Goal: Find contact information: Find contact information

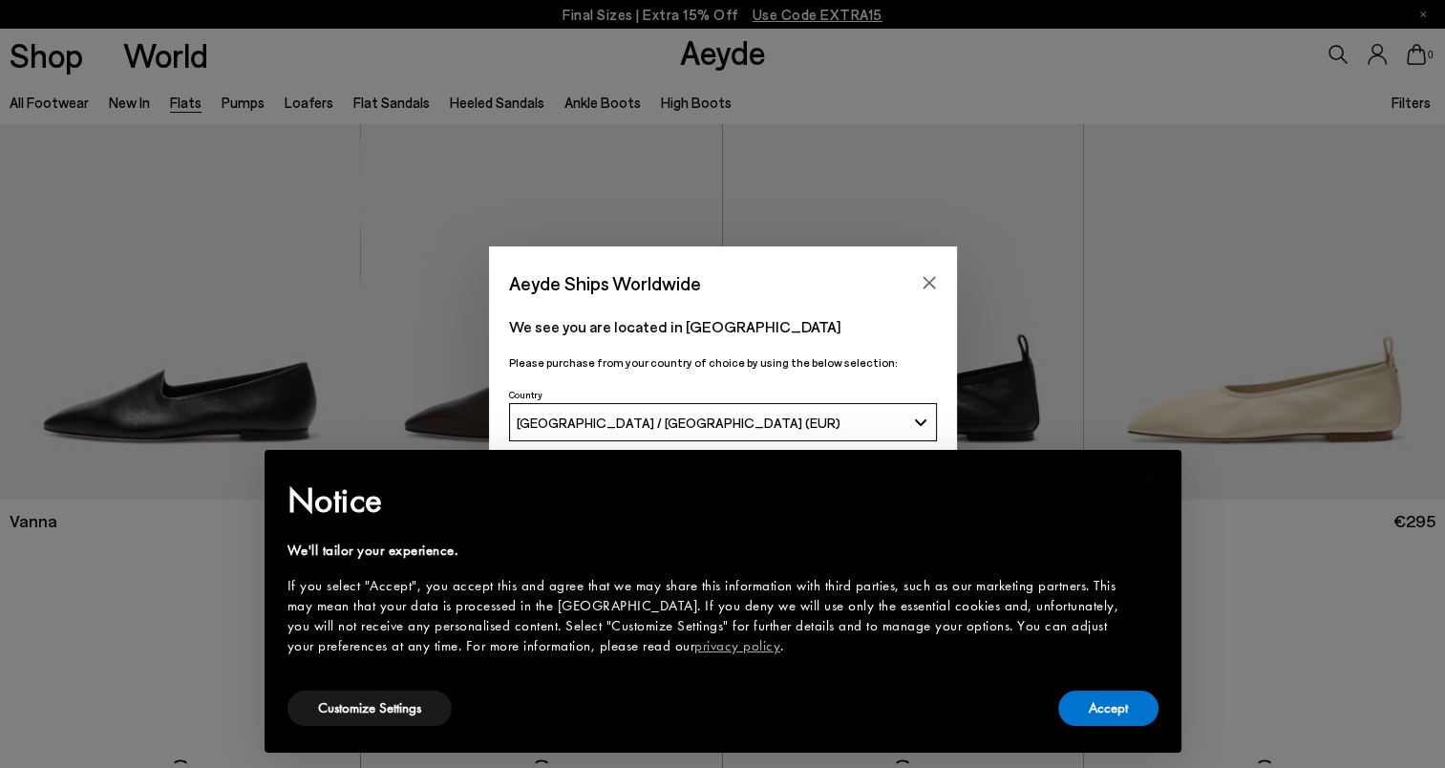
scroll to position [809, 0]
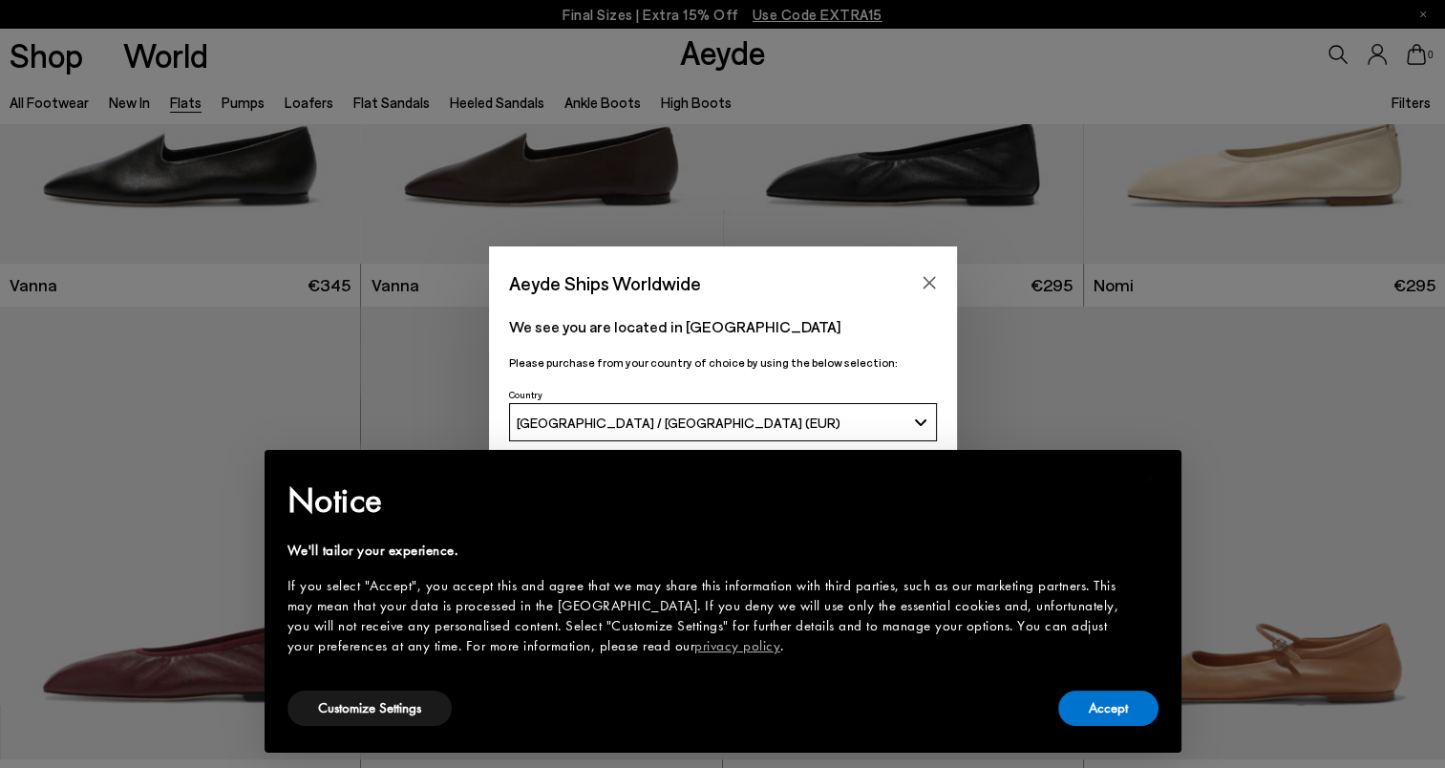
scroll to position [1528, 0]
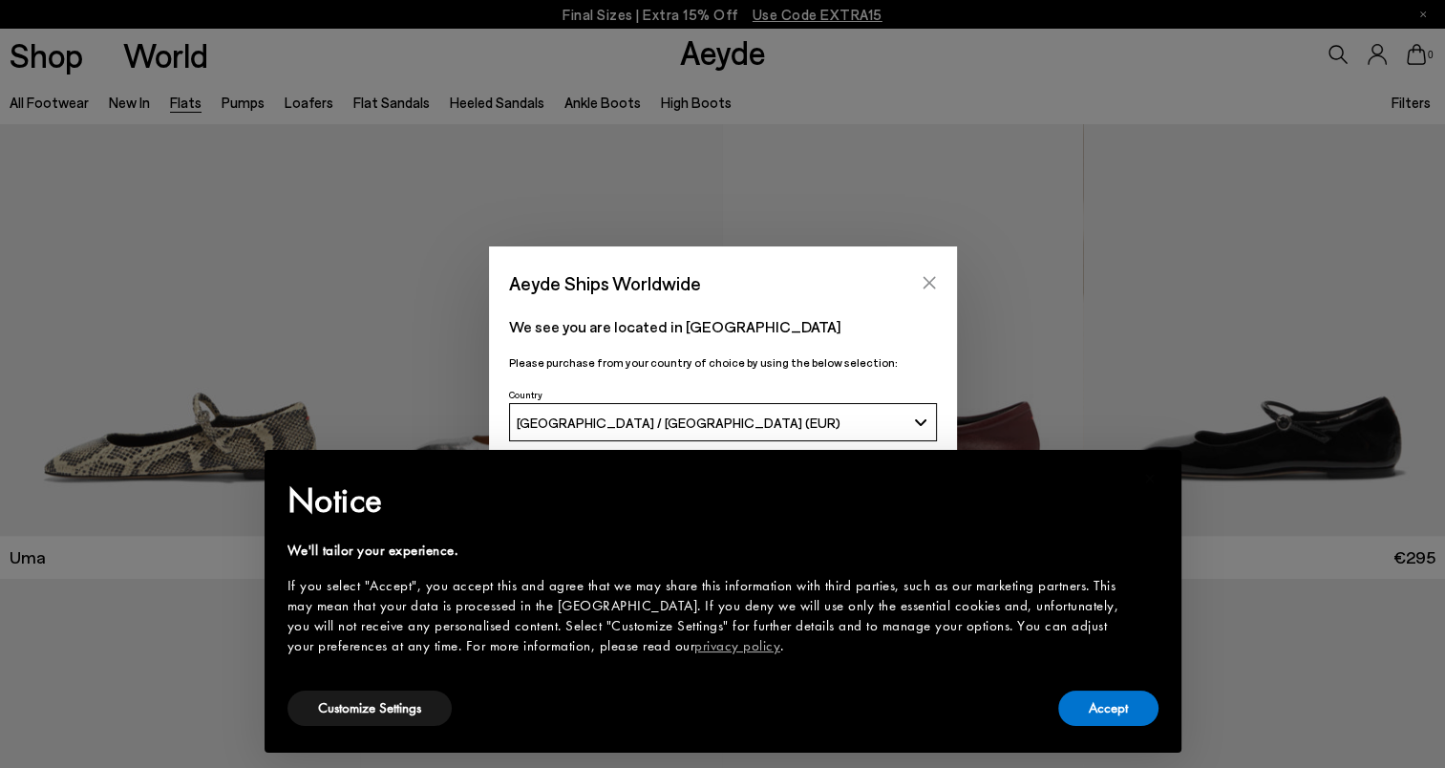
click at [928, 283] on icon "Close" at bounding box center [928, 283] width 12 height 12
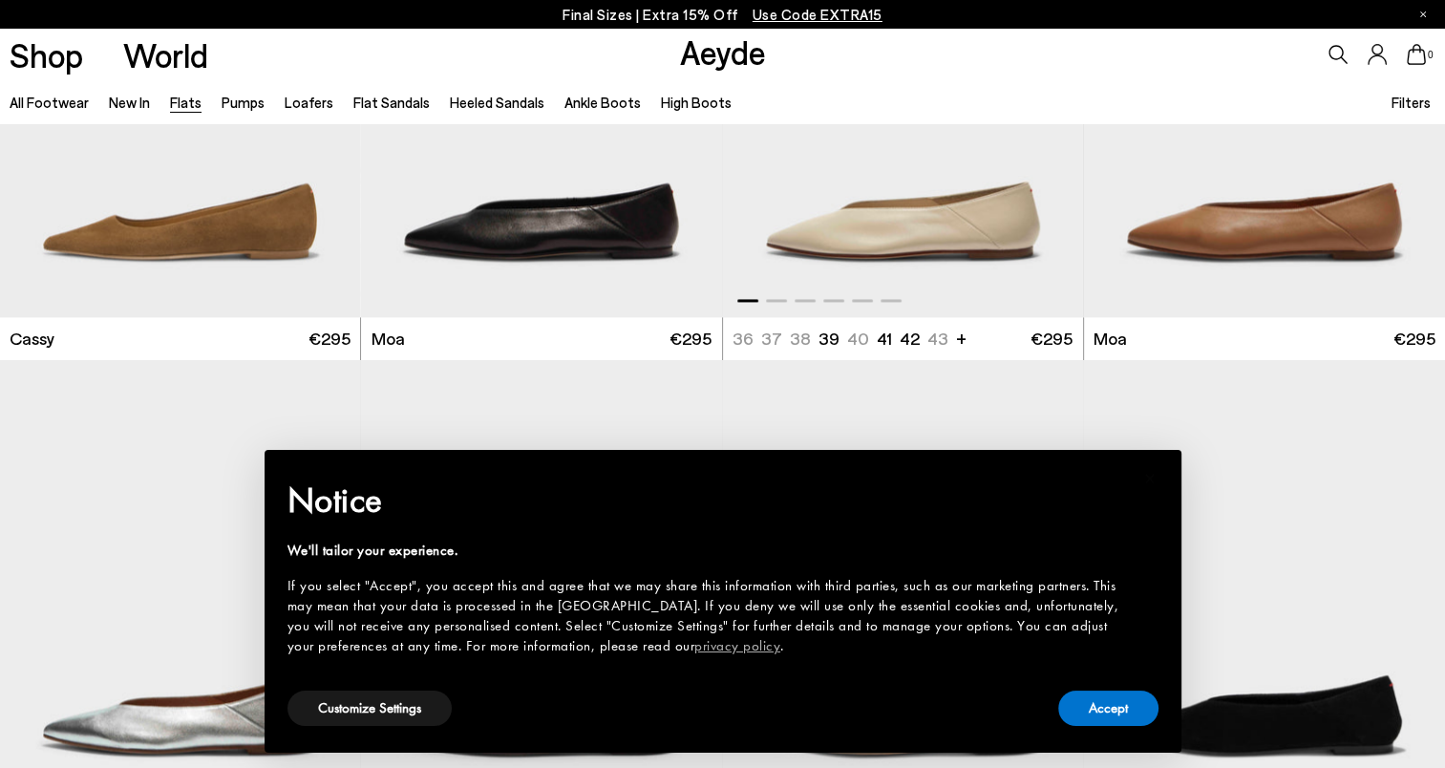
scroll to position [2864, 0]
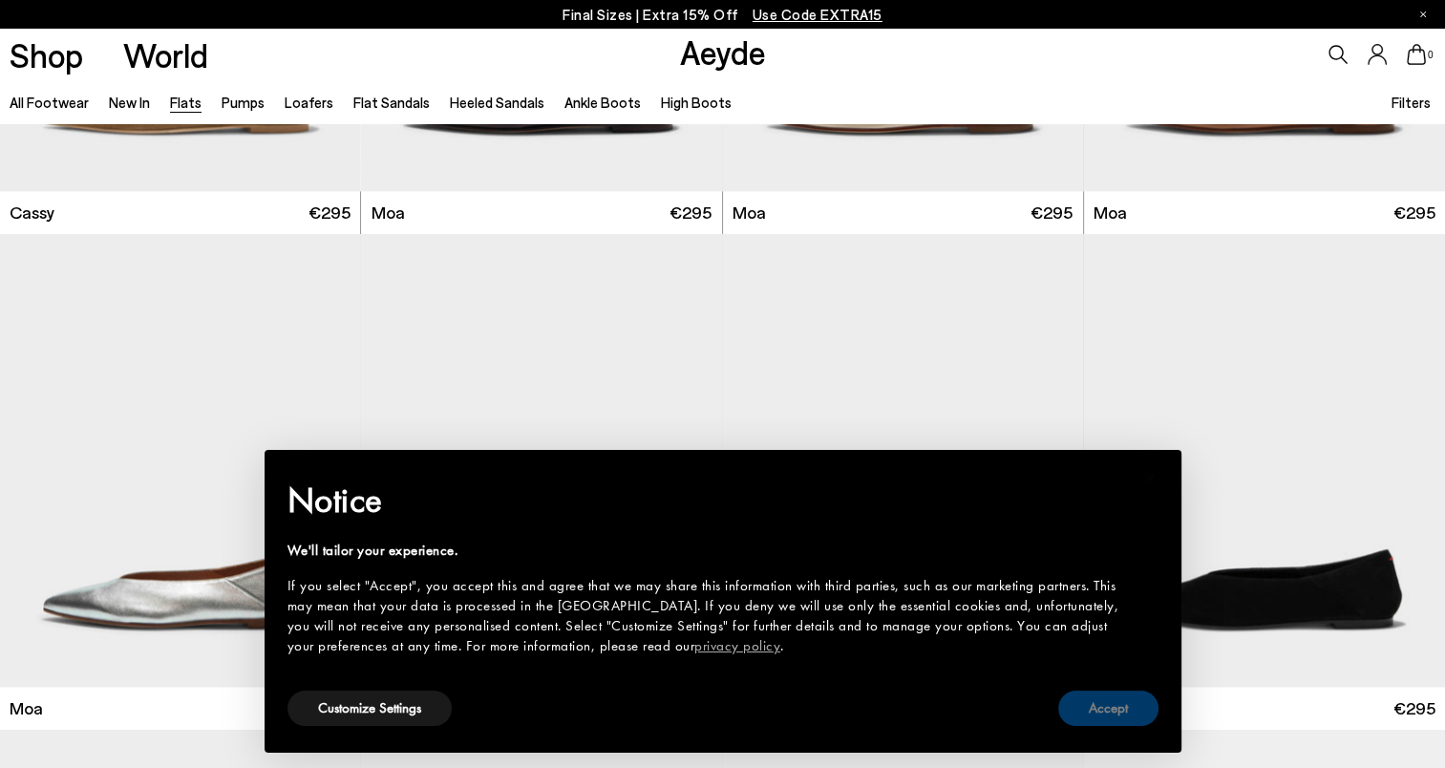
click at [1108, 706] on button "Accept" at bounding box center [1108, 707] width 100 height 35
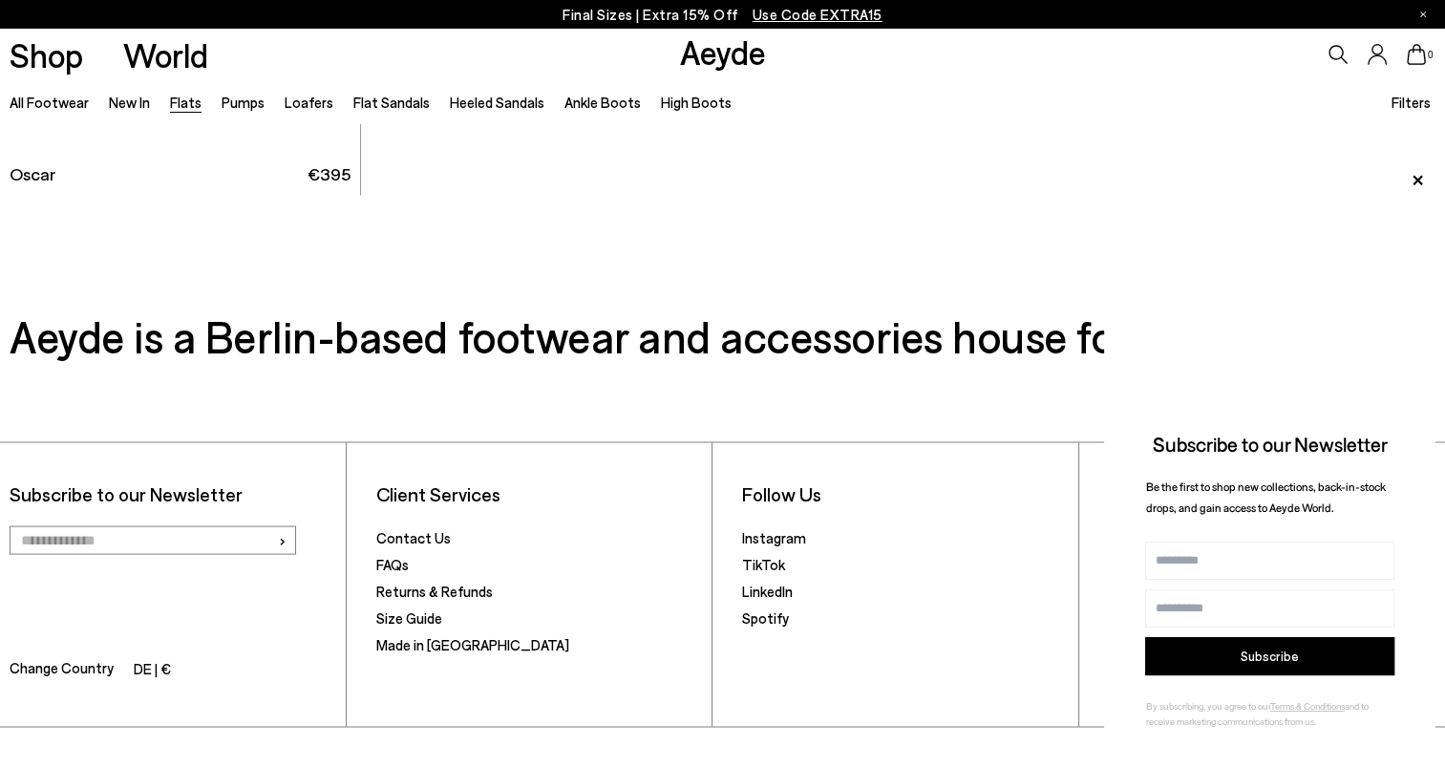
scroll to position [10895, 0]
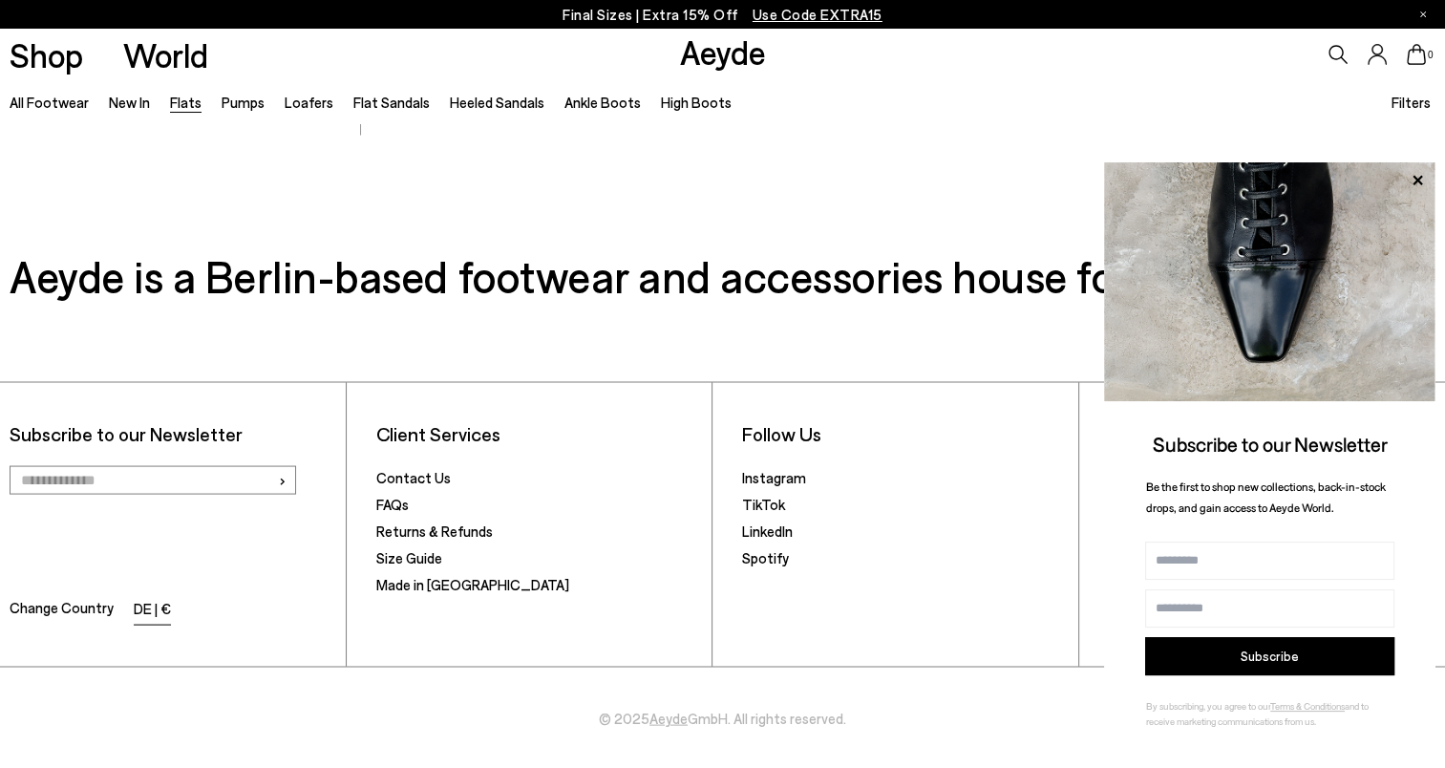
click at [142, 607] on li "DE | €" at bounding box center [152, 610] width 37 height 27
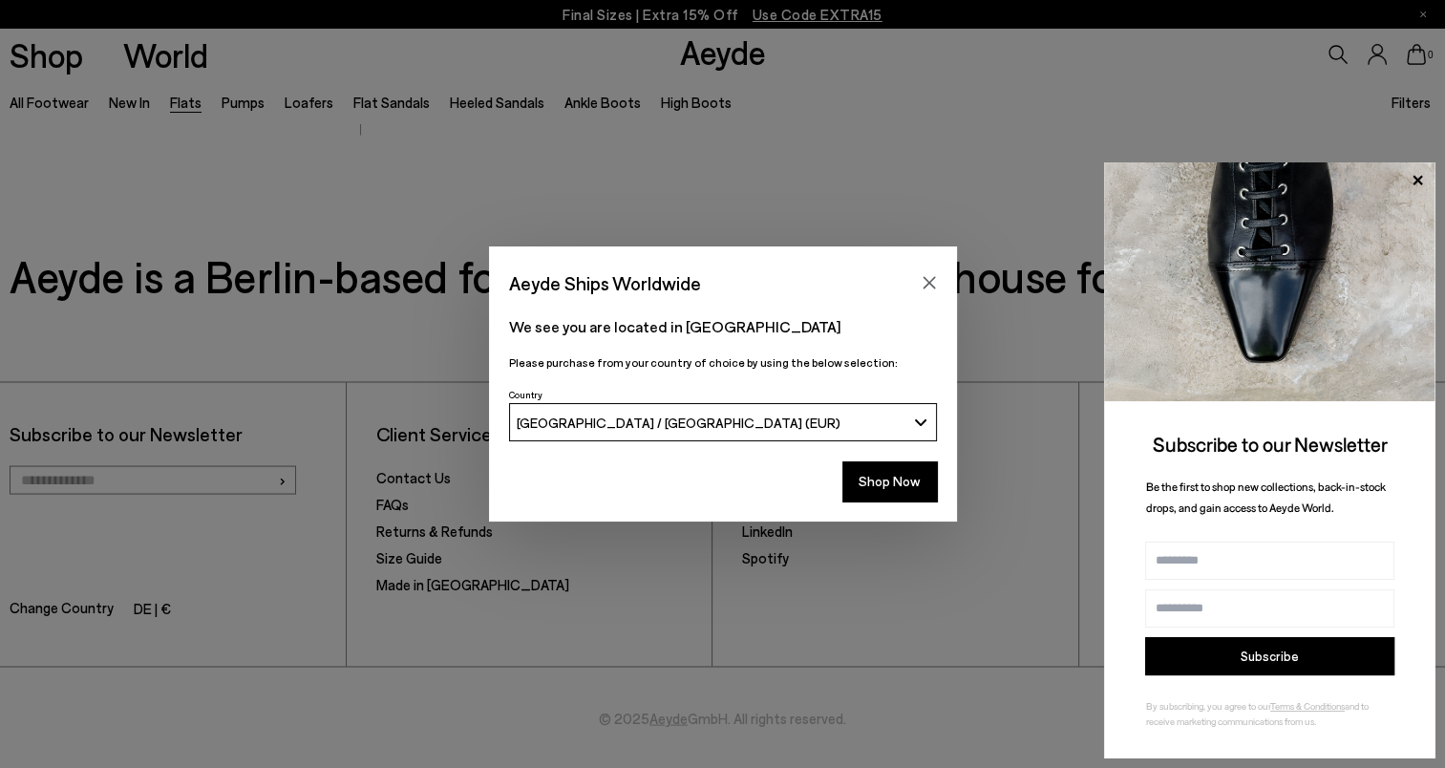
click at [142, 607] on div "Aeyde Ships Worldwide We see you are located in Deutschland Please purchase fro…" at bounding box center [722, 384] width 1445 height 768
click at [905, 475] on button "Shop Now" at bounding box center [889, 481] width 95 height 40
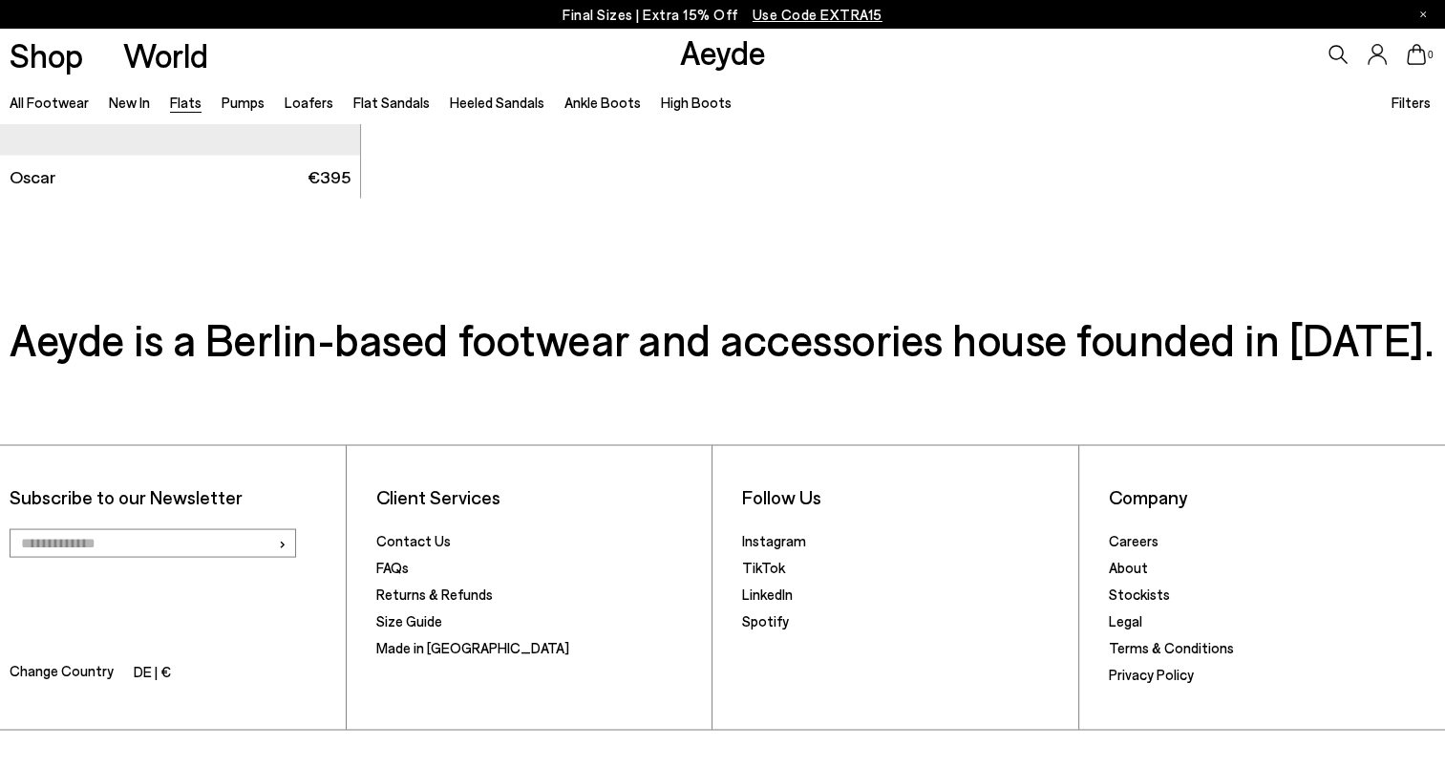
scroll to position [10417, 0]
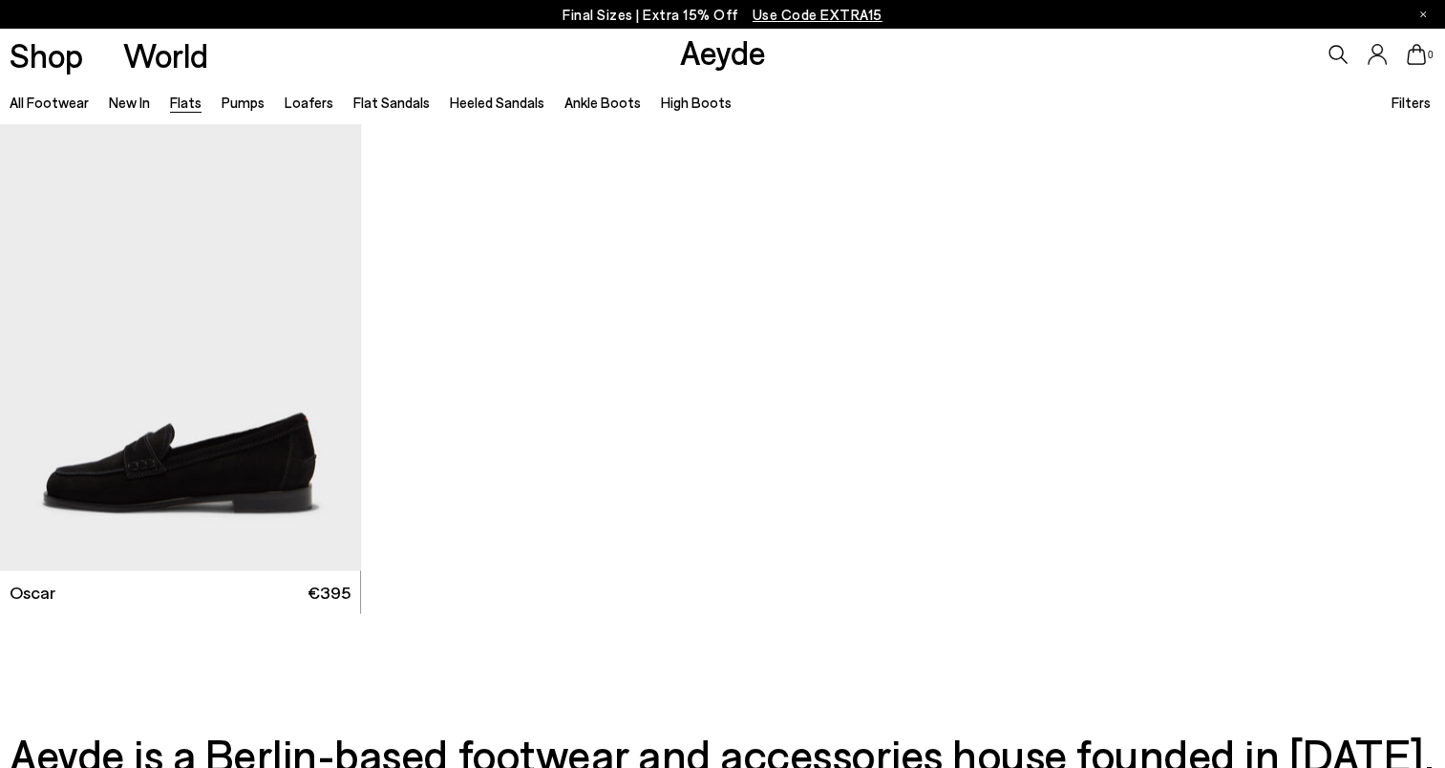
click at [1379, 58] on icon at bounding box center [1376, 54] width 19 height 21
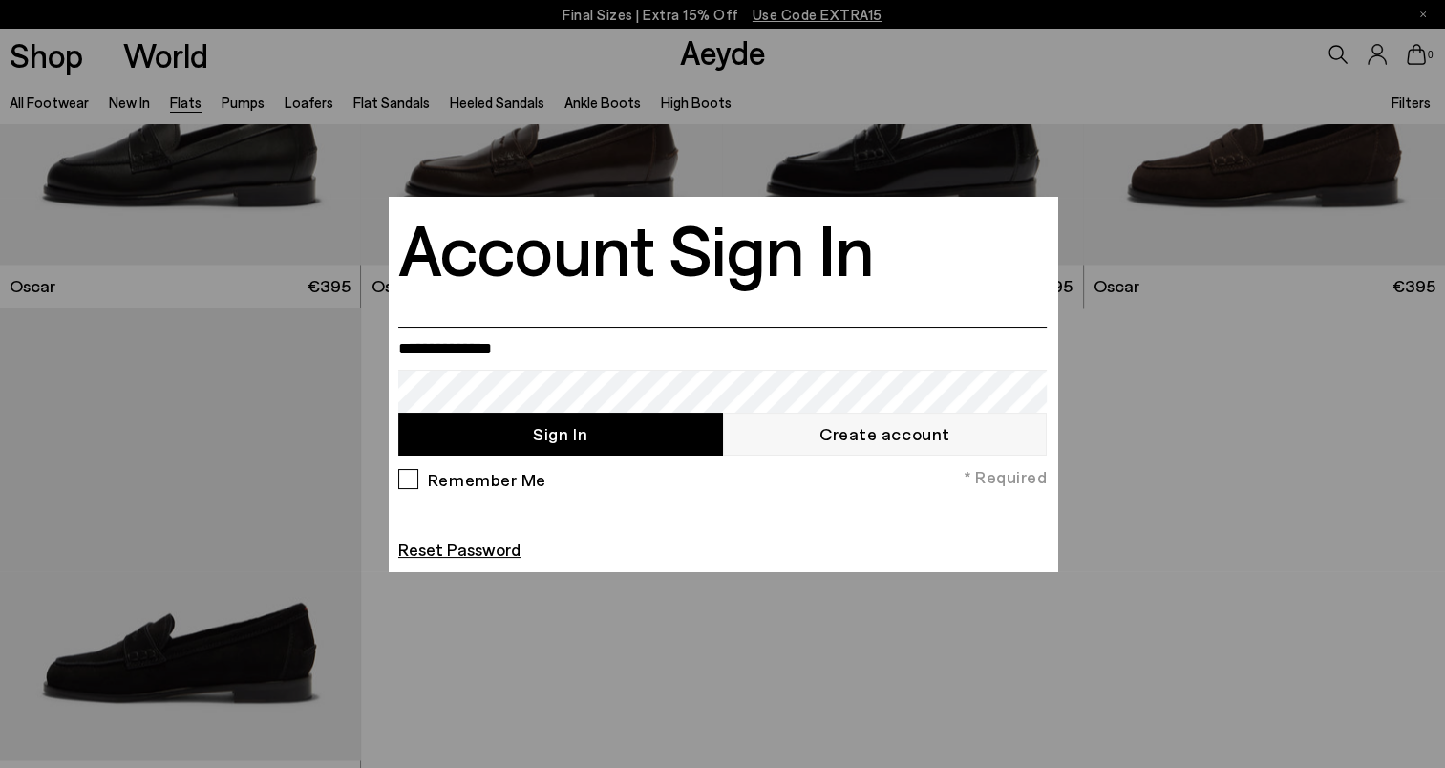
scroll to position [10226, 0]
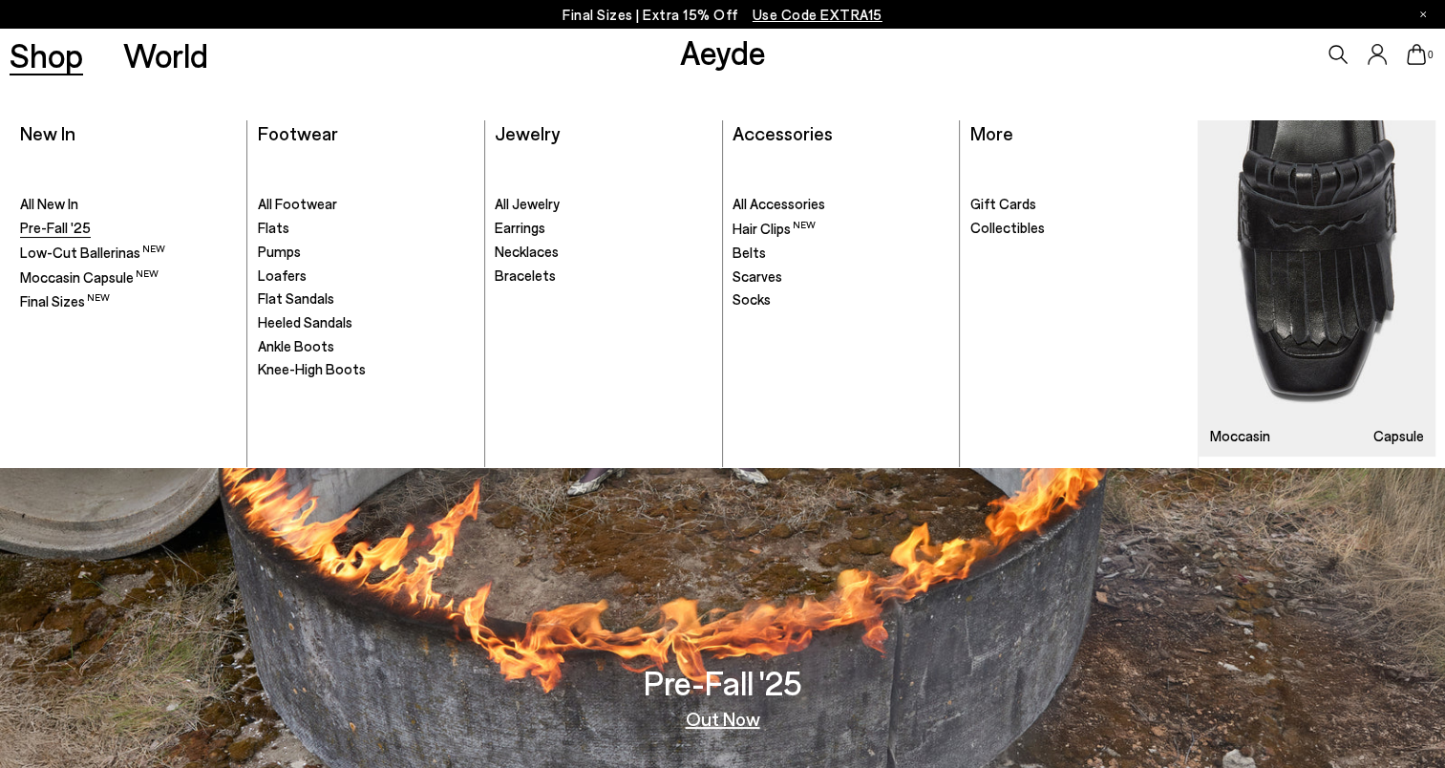
click at [46, 225] on span "Pre-Fall '25" at bounding box center [55, 227] width 71 height 17
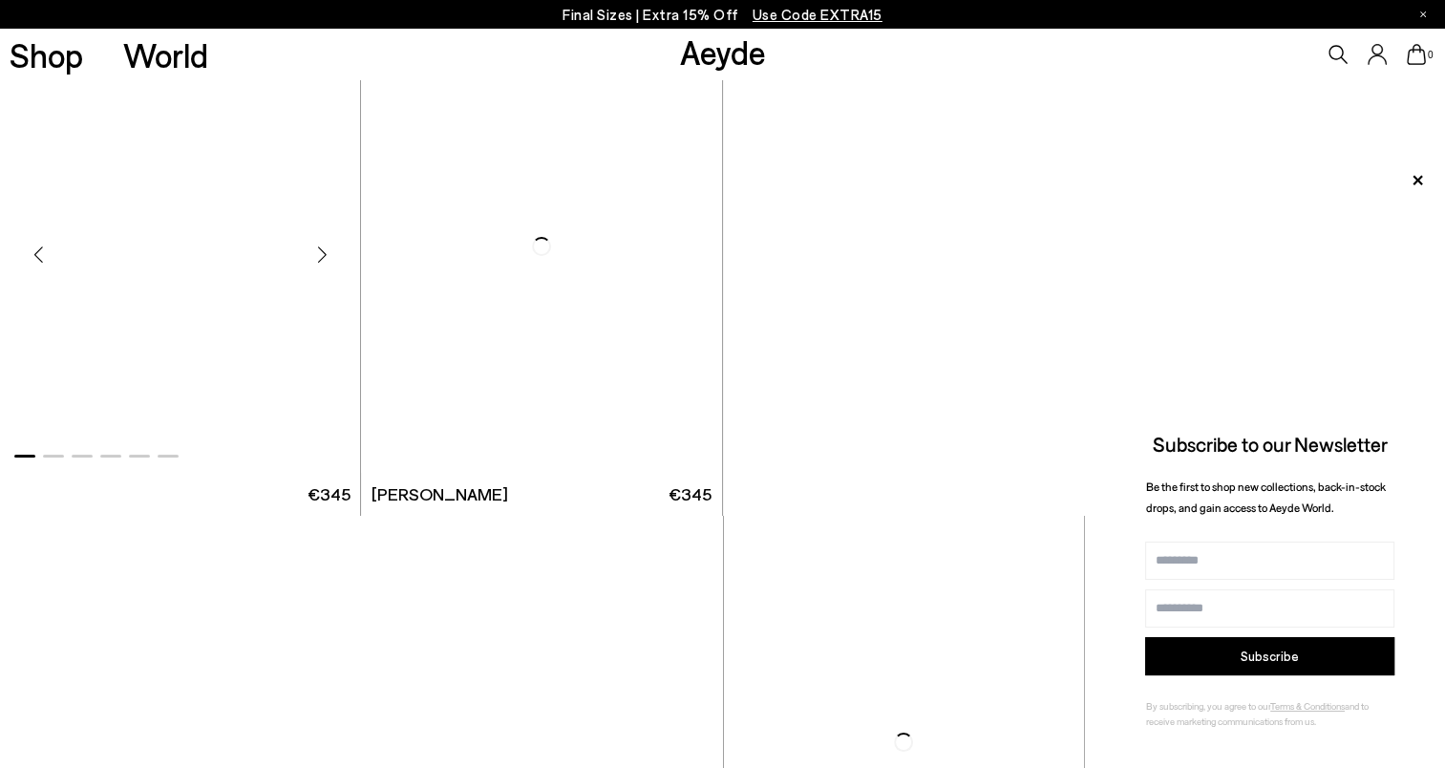
scroll to position [6889, 0]
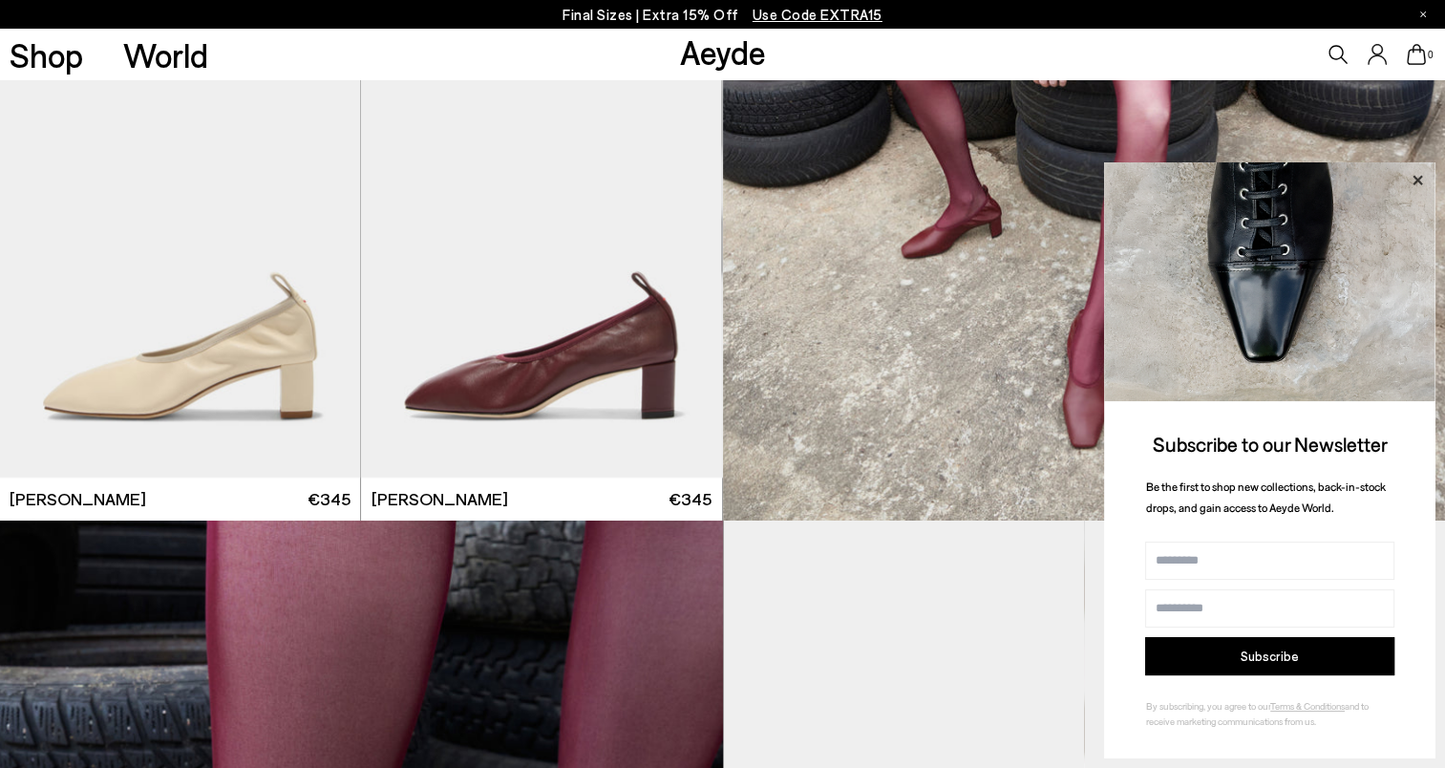
click at [1415, 179] on icon at bounding box center [1417, 180] width 10 height 10
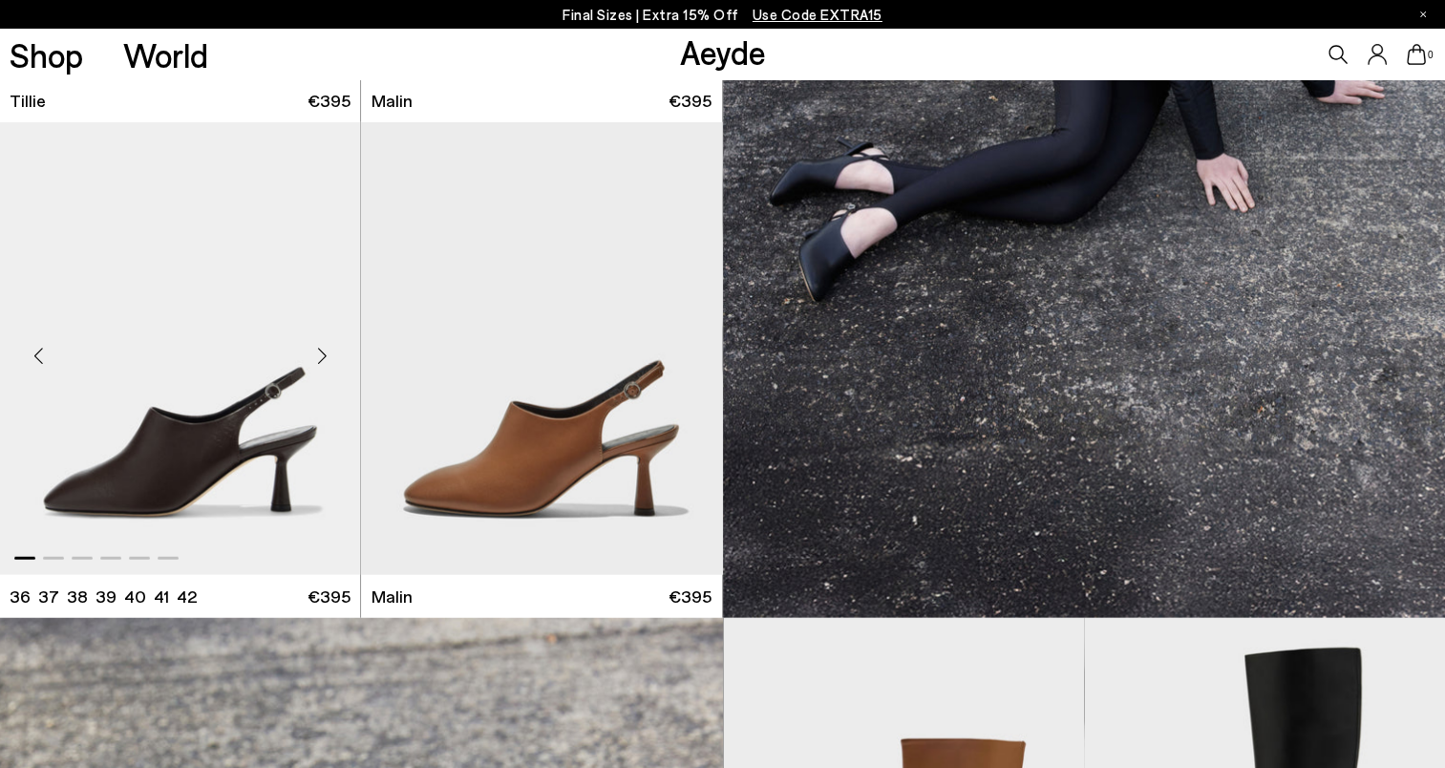
scroll to position [4788, 0]
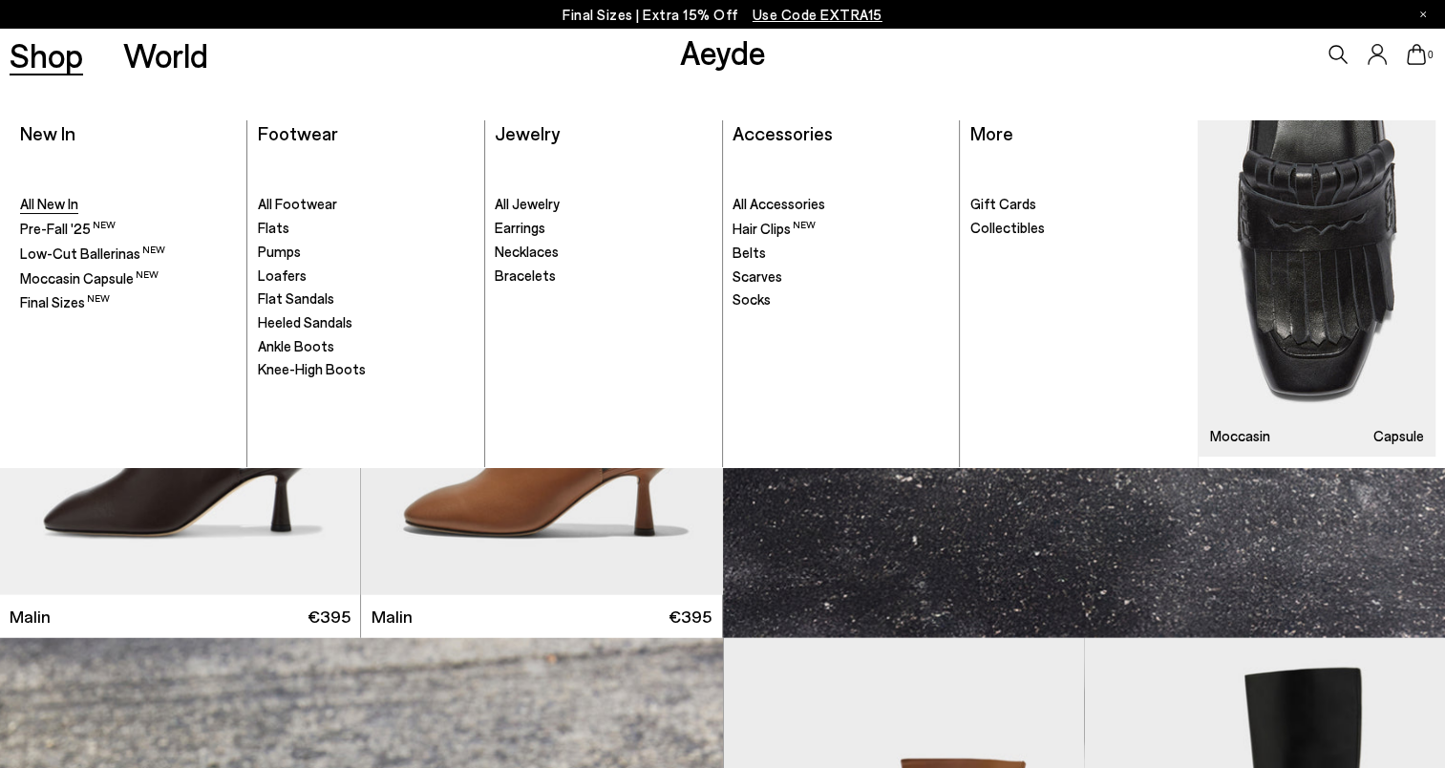
click at [62, 201] on span "All New In" at bounding box center [49, 203] width 58 height 17
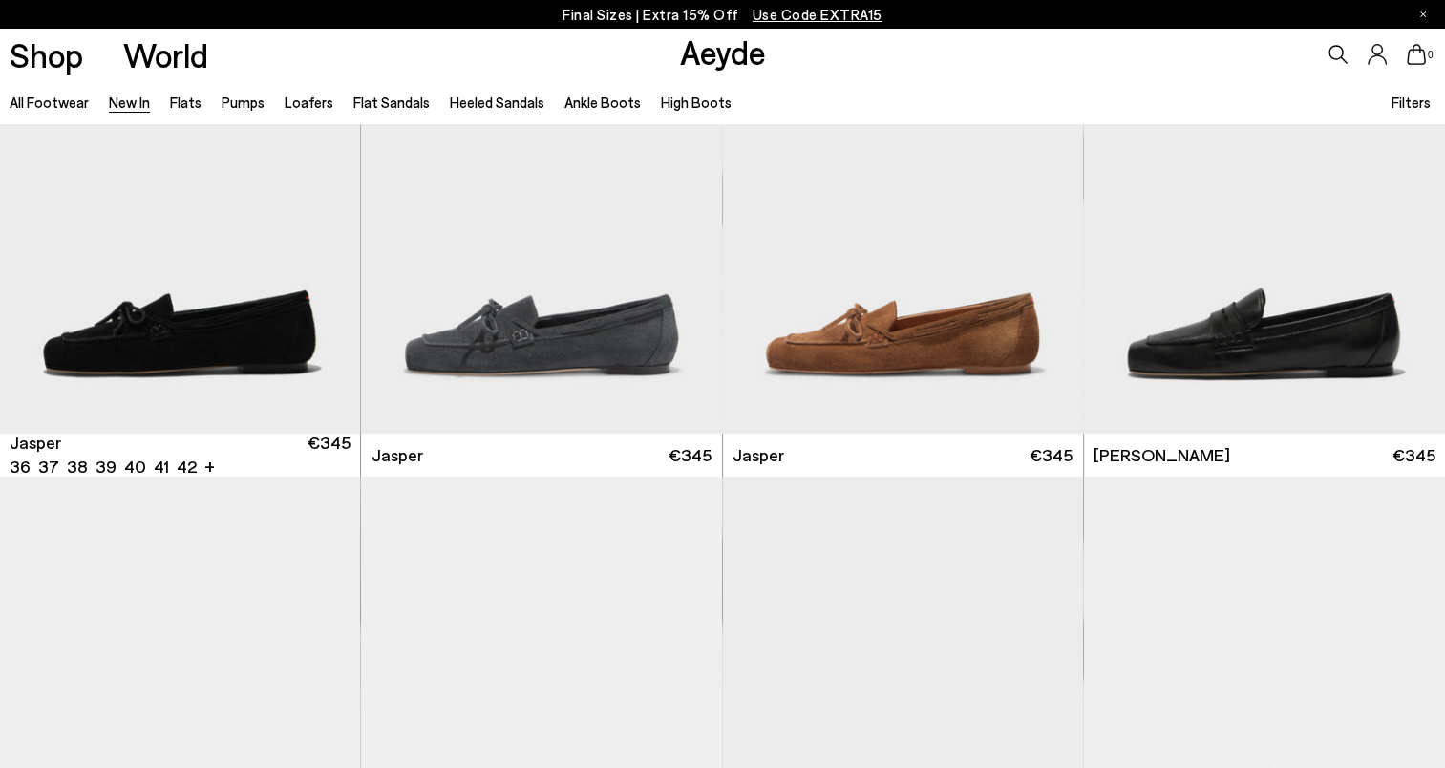
scroll to position [573, 0]
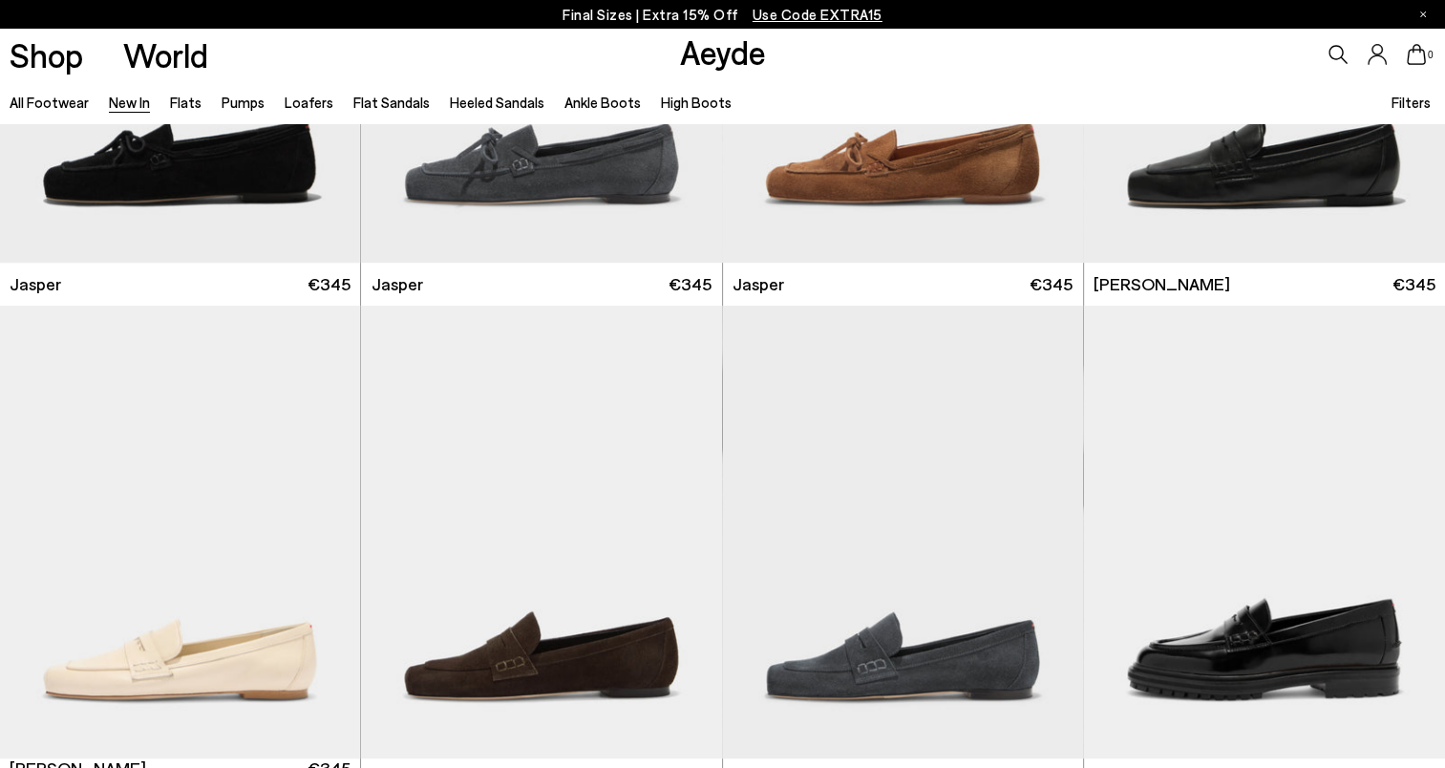
scroll to position [764, 0]
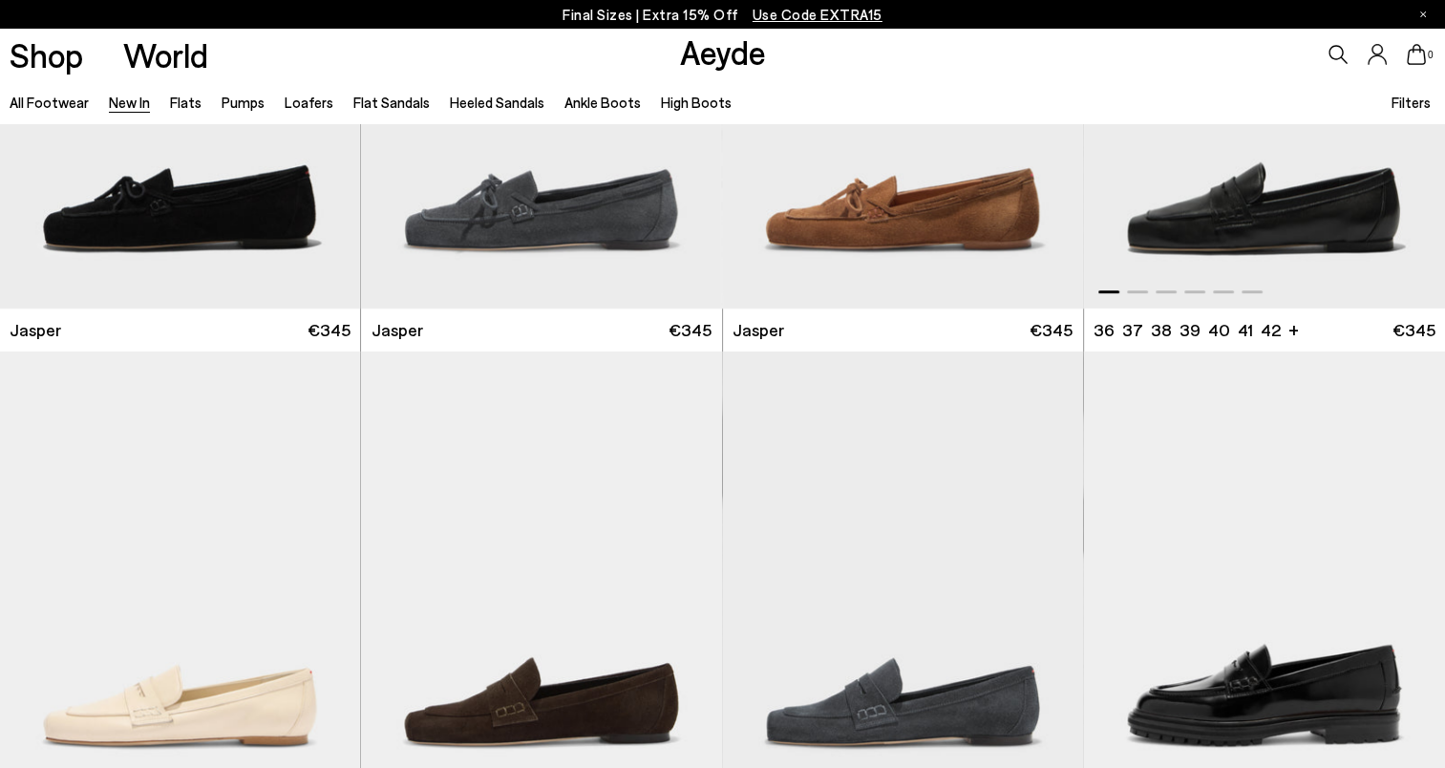
click at [1332, 234] on img "1 / 6" at bounding box center [1264, 82] width 361 height 453
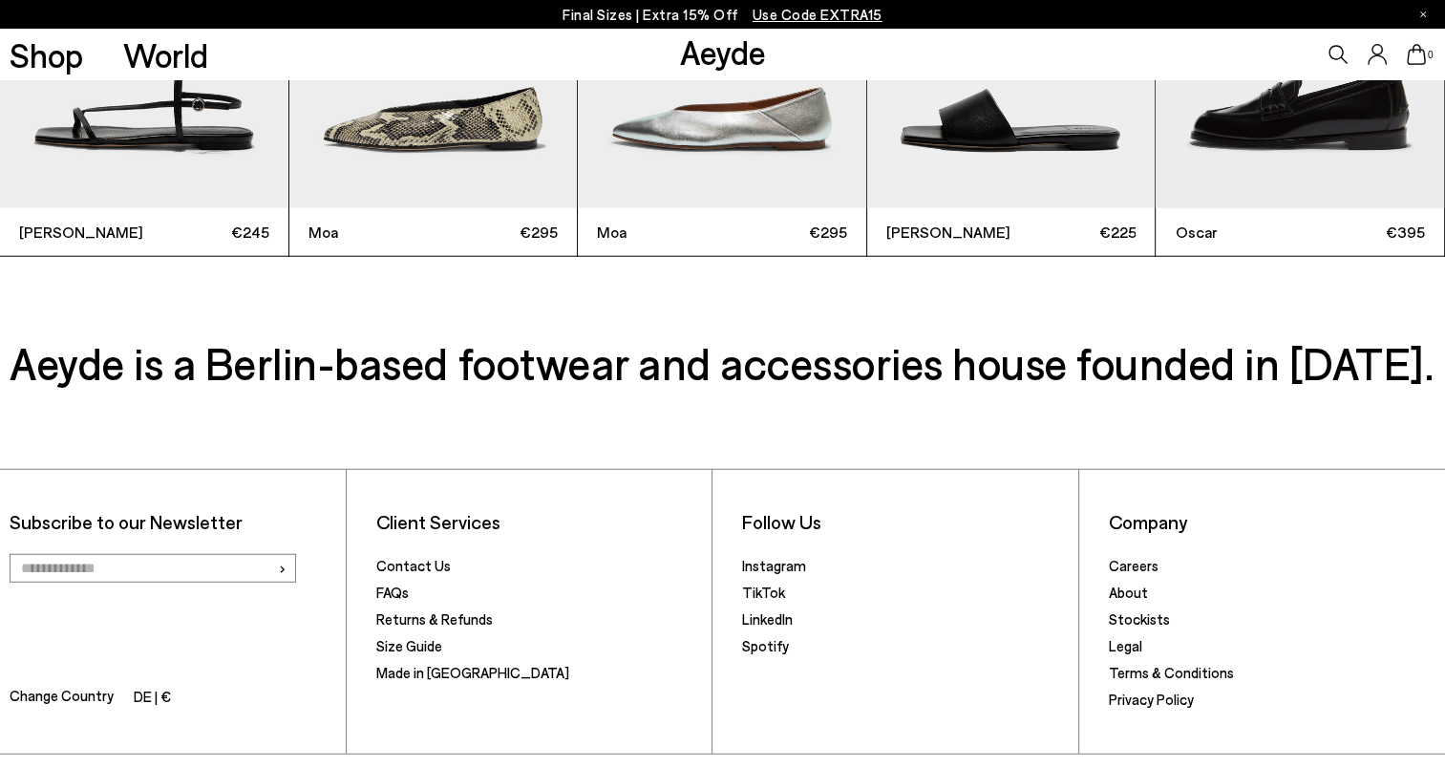
scroll to position [4998, 0]
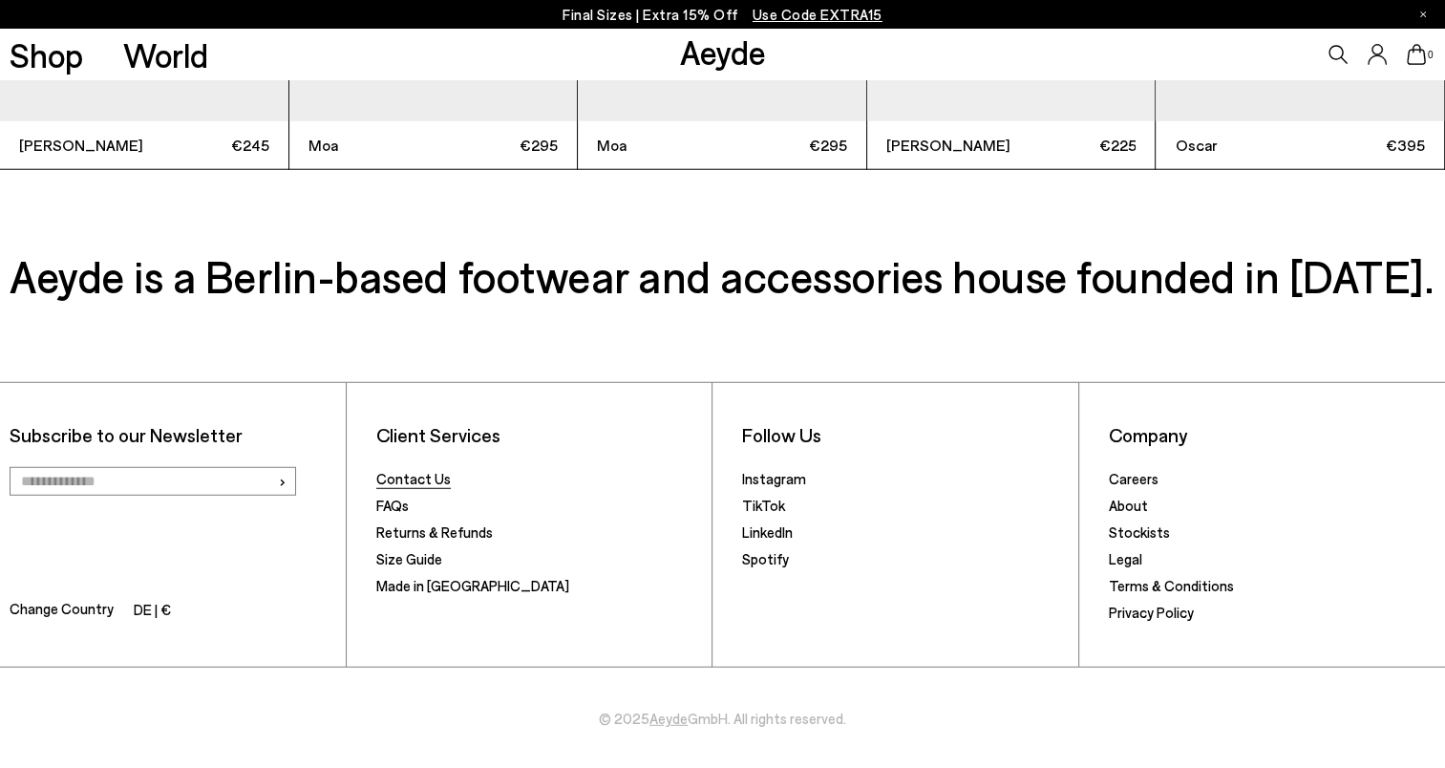
click at [404, 476] on link "Contact Us" at bounding box center [413, 478] width 74 height 17
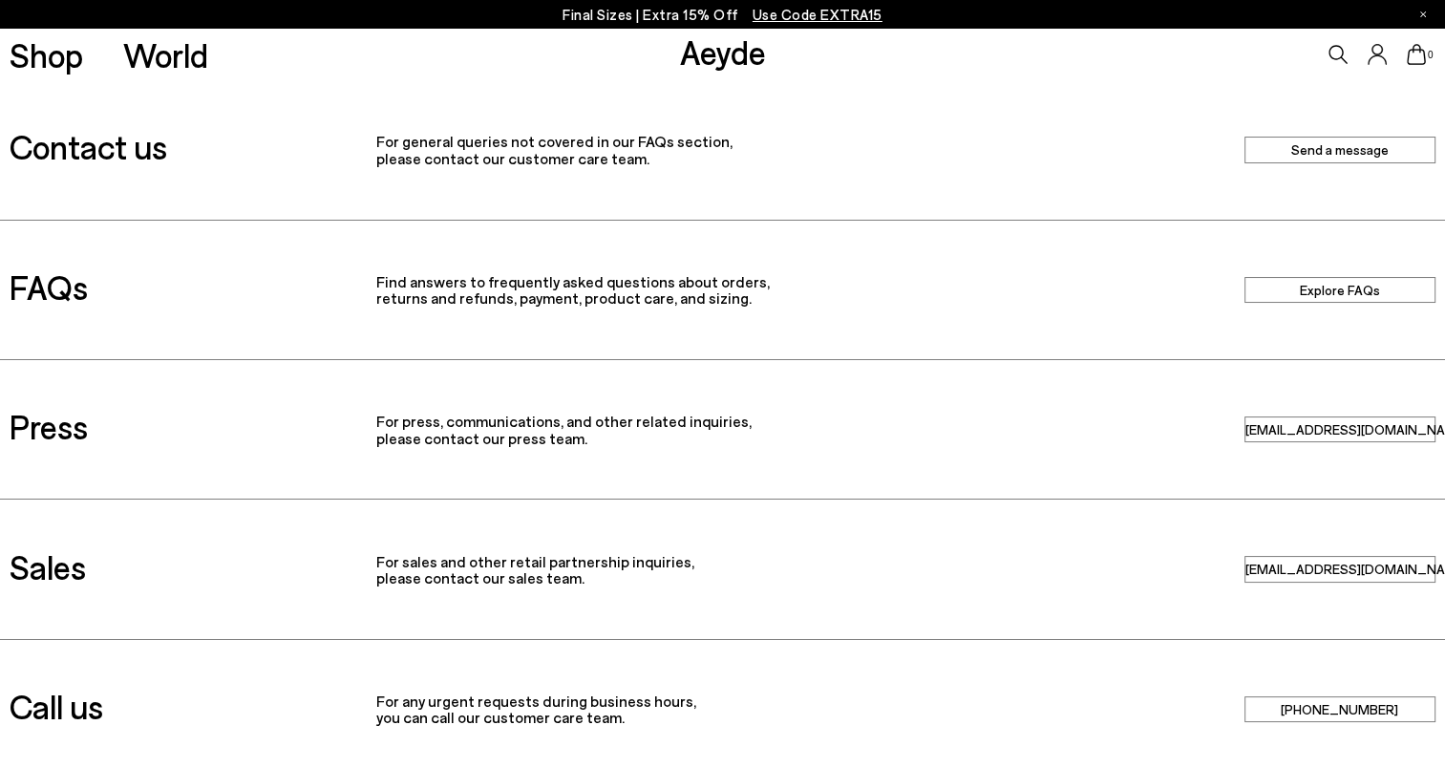
click at [1297, 704] on link "[PHONE_NUMBER]" at bounding box center [1339, 709] width 191 height 26
